Goal: Check status: Check status

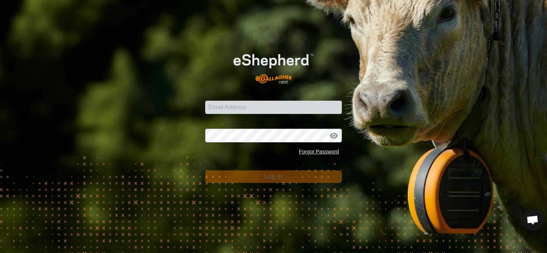
type input "[PERSON_NAME][EMAIL_ADDRESS][DOMAIN_NAME]"
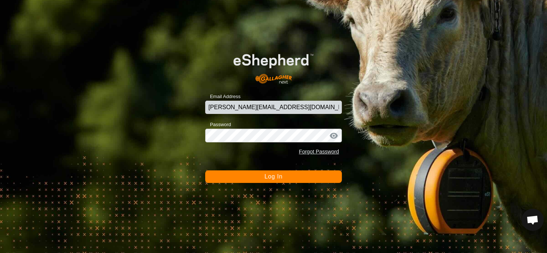
click at [279, 176] on span "Log In" at bounding box center [273, 176] width 18 height 6
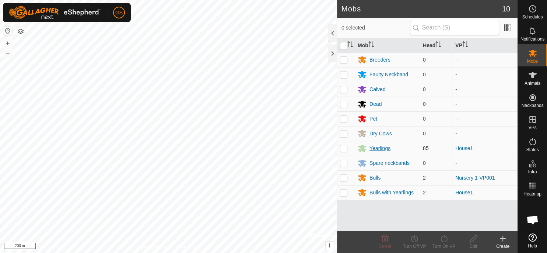
click at [377, 149] on div "Yearlings" at bounding box center [379, 148] width 21 height 8
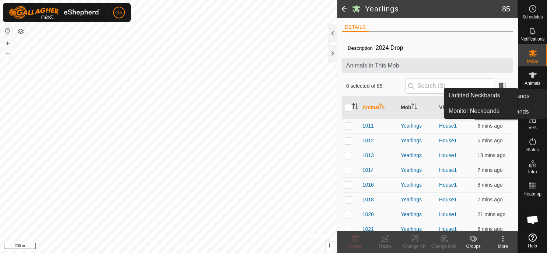
click at [536, 80] on es-animals-svg-icon at bounding box center [532, 75] width 13 height 12
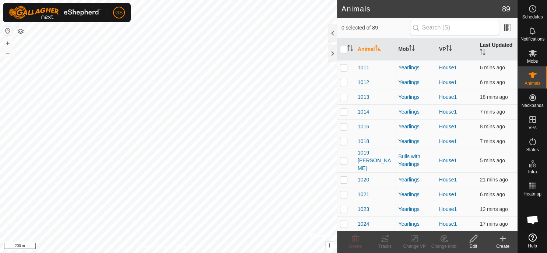
click at [491, 45] on th "Last Updated" at bounding box center [496, 49] width 41 height 22
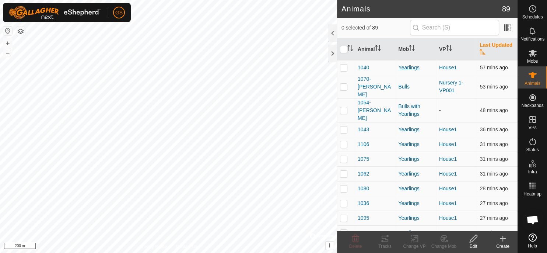
click at [407, 66] on div "Yearlings" at bounding box center [415, 68] width 35 height 8
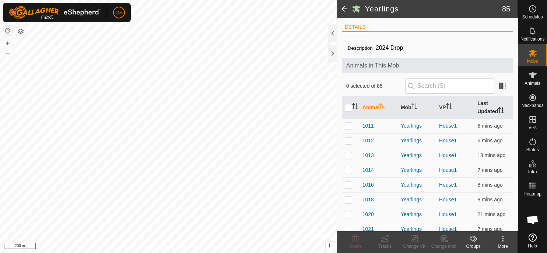
click at [484, 107] on th "Last Updated" at bounding box center [493, 107] width 38 height 22
click at [369, 127] on span "1040" at bounding box center [367, 126] width 11 height 8
